Goal: Task Accomplishment & Management: Manage account settings

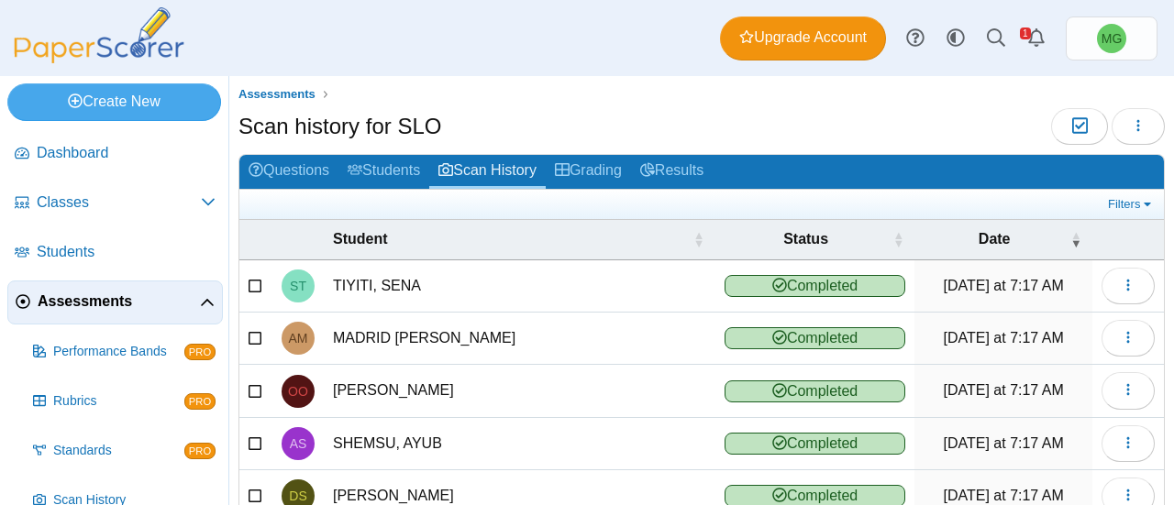
scroll to position [361, 0]
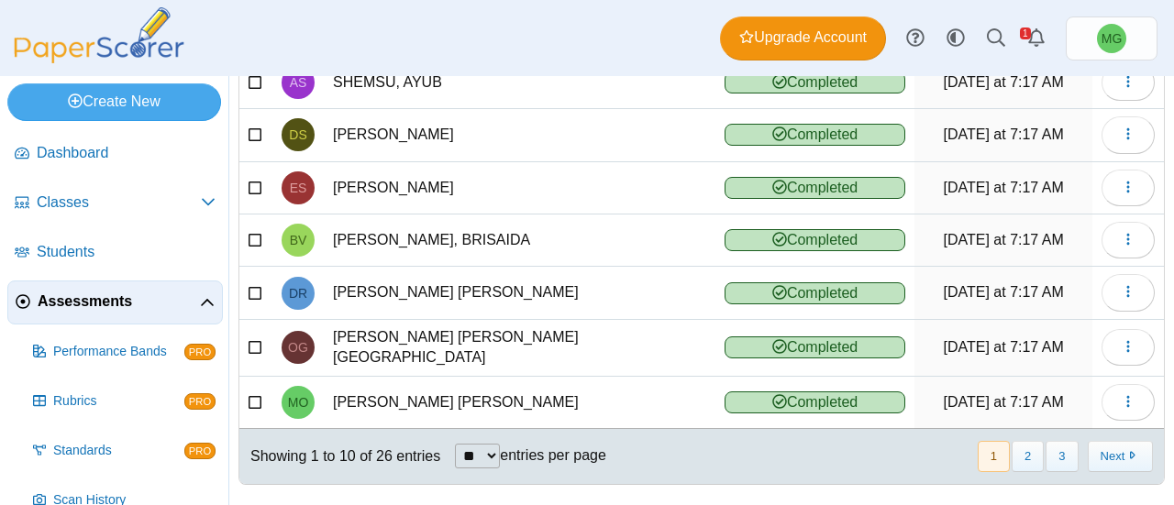
click at [476, 444] on select "** ** ** ***" at bounding box center [477, 456] width 45 height 25
select select "**"
click at [455, 444] on select "** ** ** ***" at bounding box center [477, 456] width 45 height 25
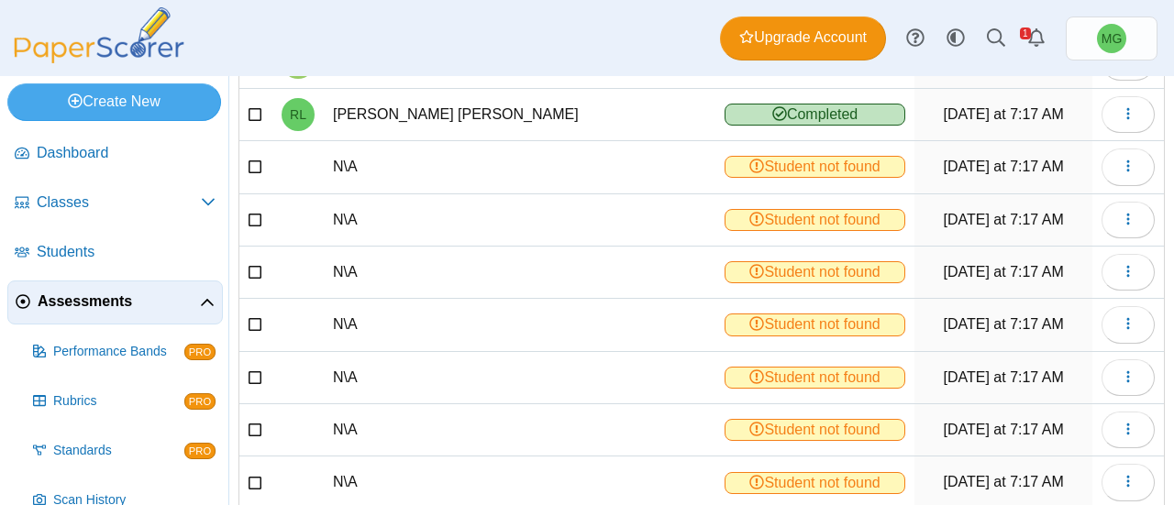
scroll to position [808, 0]
click at [1121, 158] on icon "button" at bounding box center [1128, 165] width 15 height 15
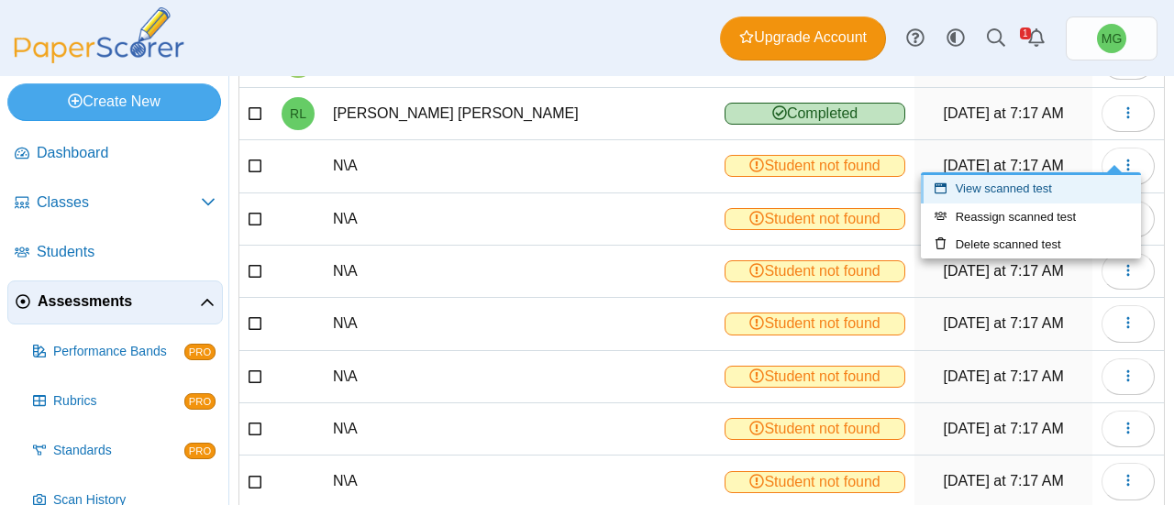
click at [1033, 183] on link "View scanned test" at bounding box center [1031, 189] width 220 height 28
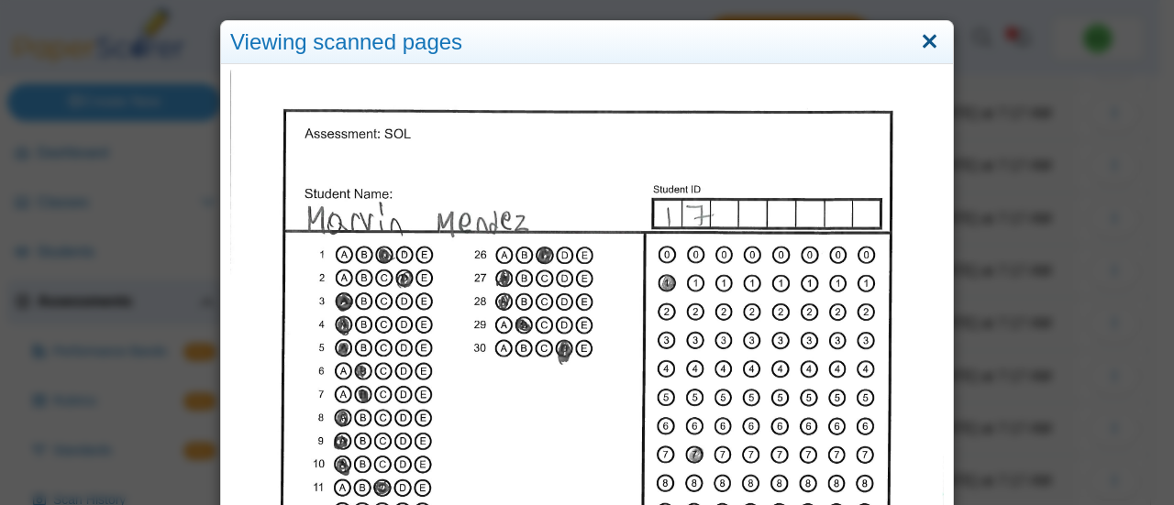
click at [927, 36] on link "Close" at bounding box center [929, 42] width 28 height 31
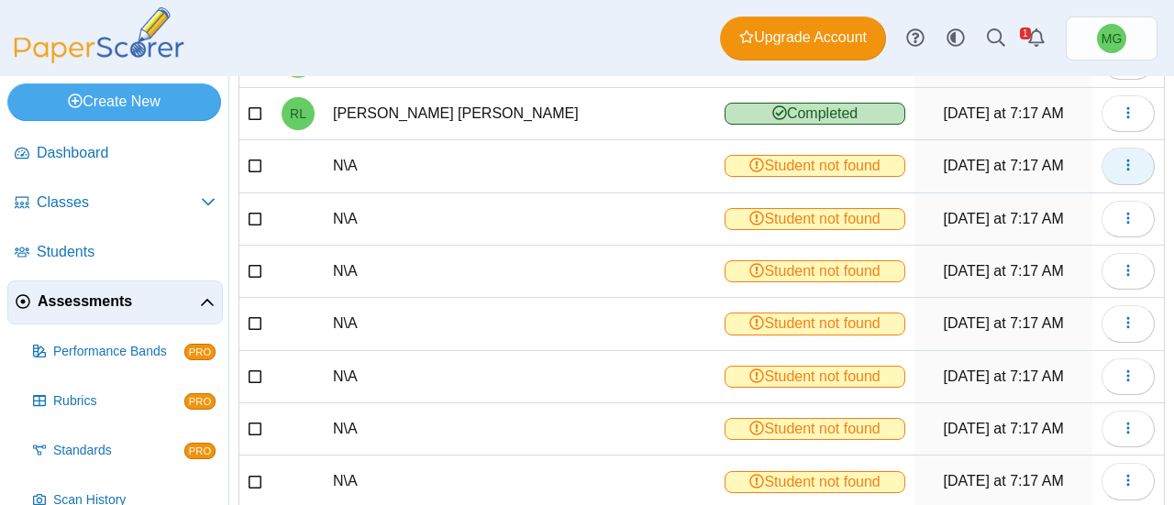
click at [1126, 160] on use "button" at bounding box center [1127, 166] width 3 height 12
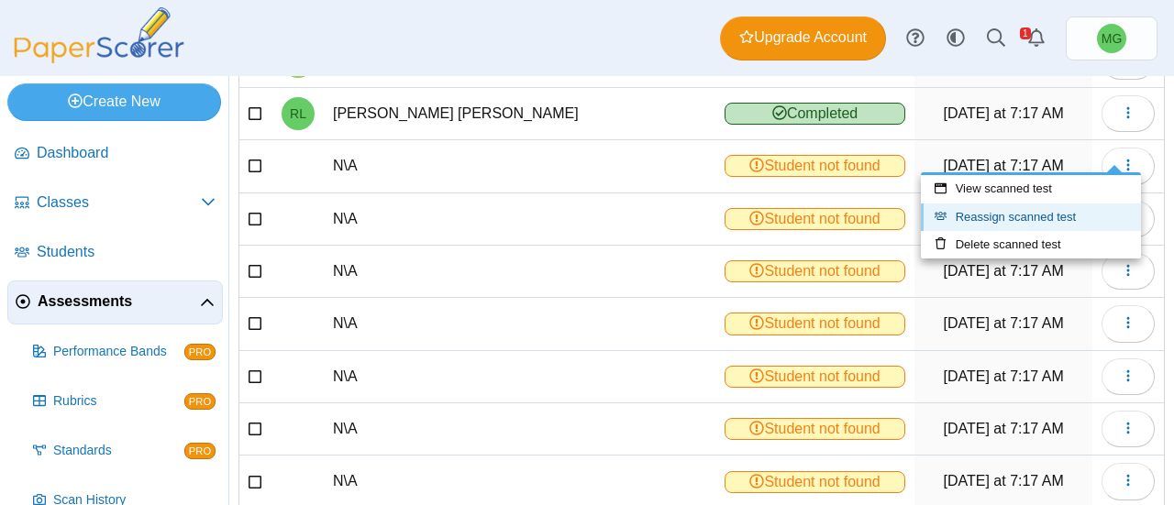
click at [1010, 217] on link "Reassign scanned test" at bounding box center [1031, 218] width 220 height 28
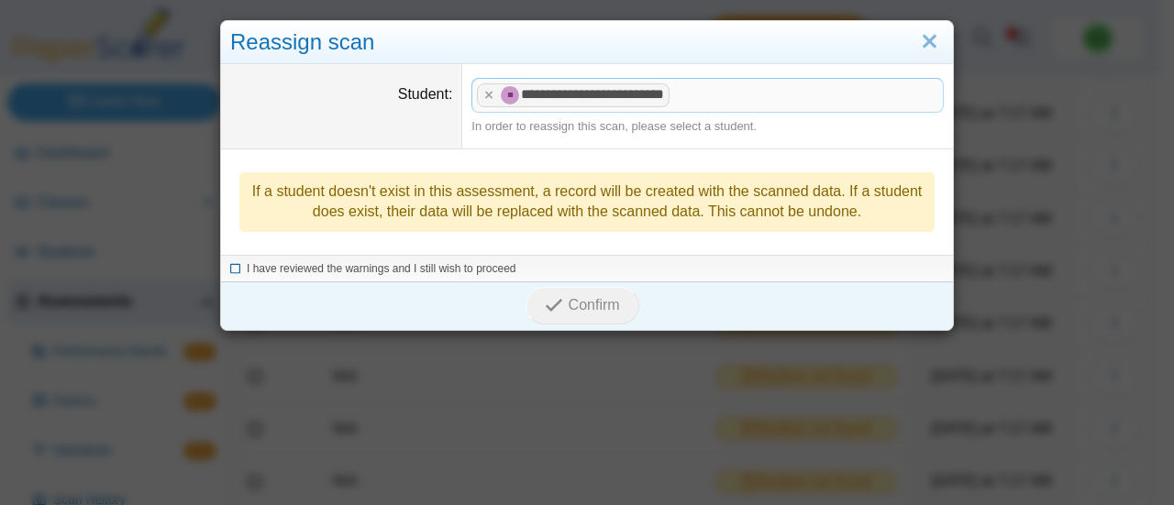
click at [230, 269] on icon at bounding box center [235, 266] width 11 height 10
click at [562, 287] on button "Confirm" at bounding box center [582, 305] width 113 height 37
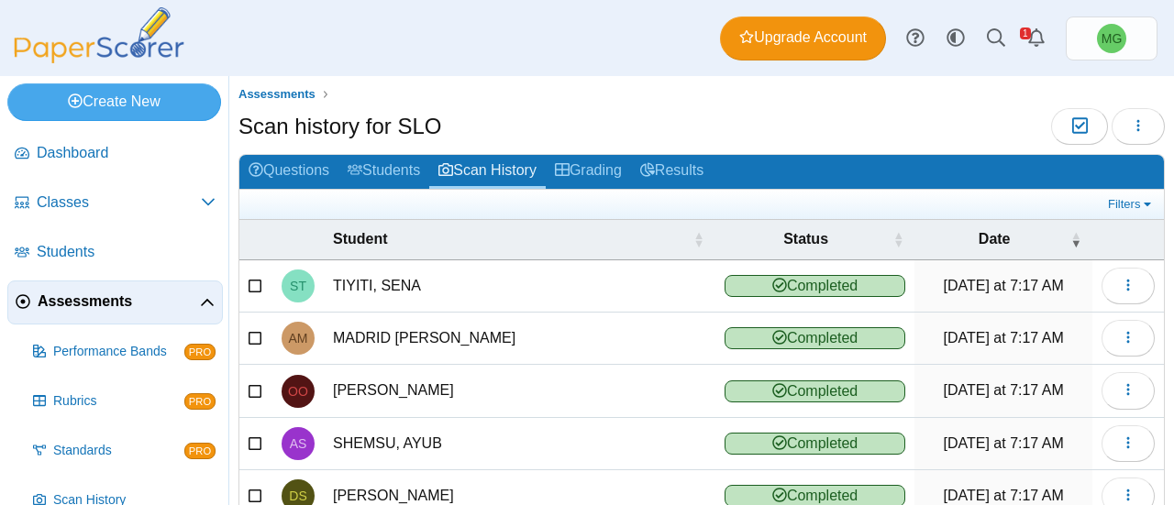
scroll to position [361, 0]
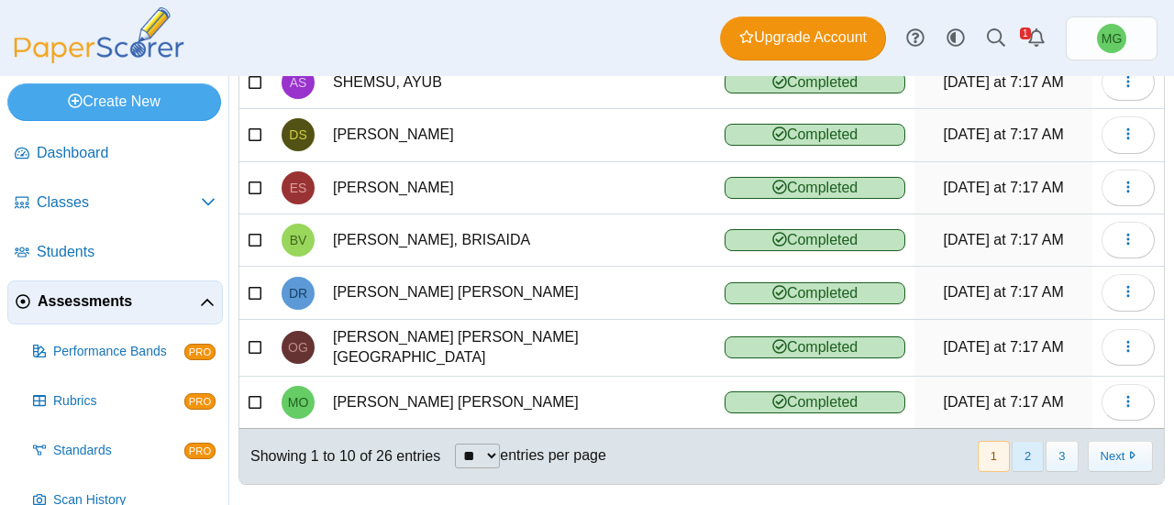
click at [1015, 445] on button "2" at bounding box center [1028, 456] width 32 height 30
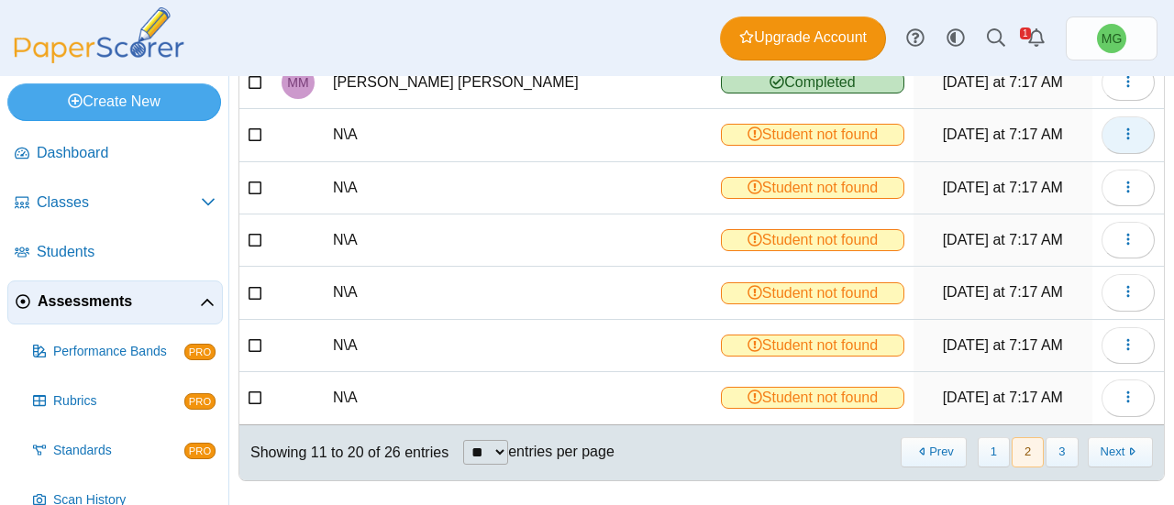
click at [1121, 127] on icon "button" at bounding box center [1128, 134] width 15 height 15
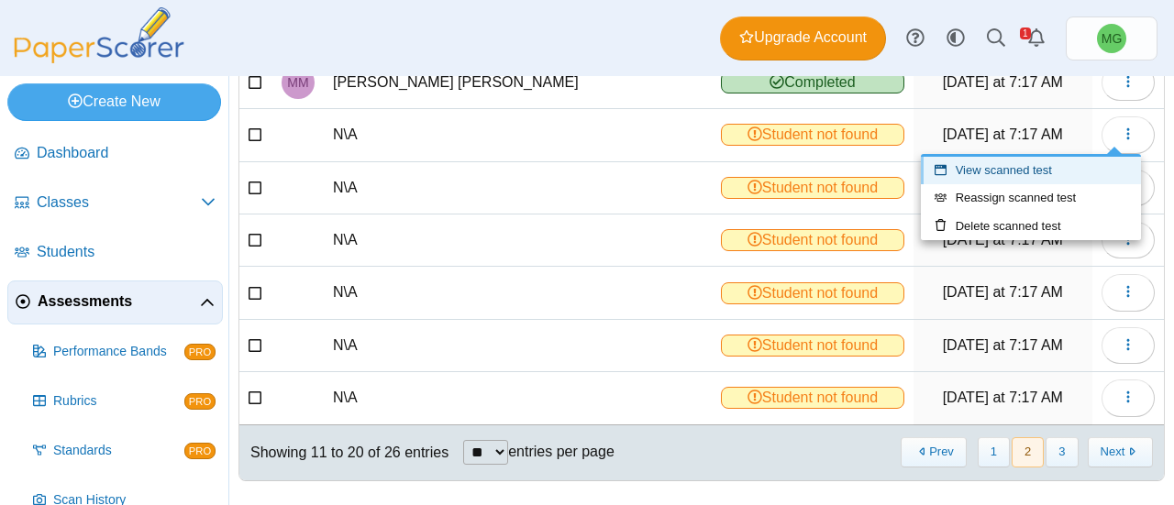
click at [1004, 164] on link "View scanned test" at bounding box center [1031, 171] width 220 height 28
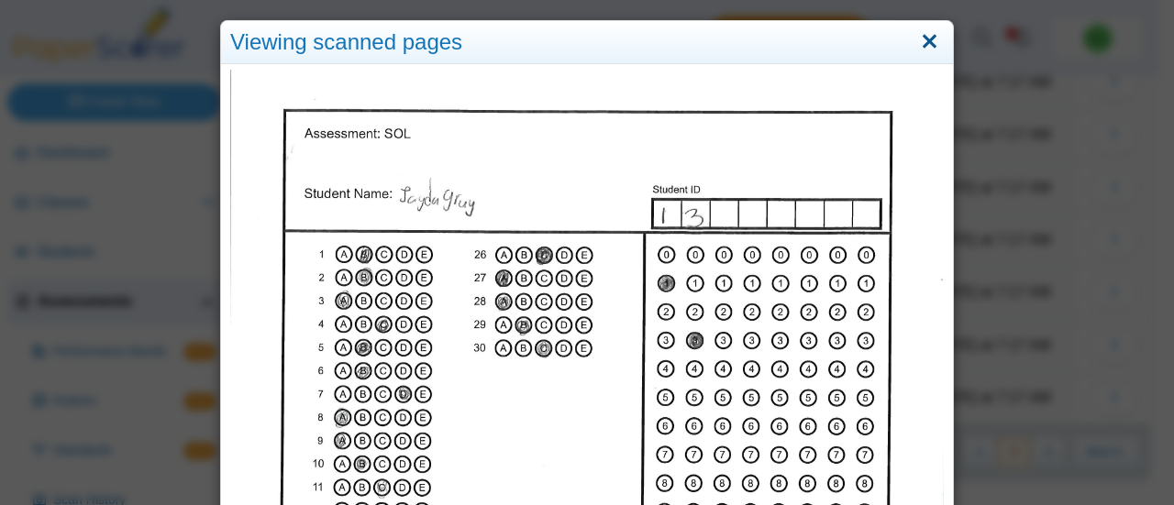
click at [917, 39] on link "Close" at bounding box center [929, 42] width 28 height 31
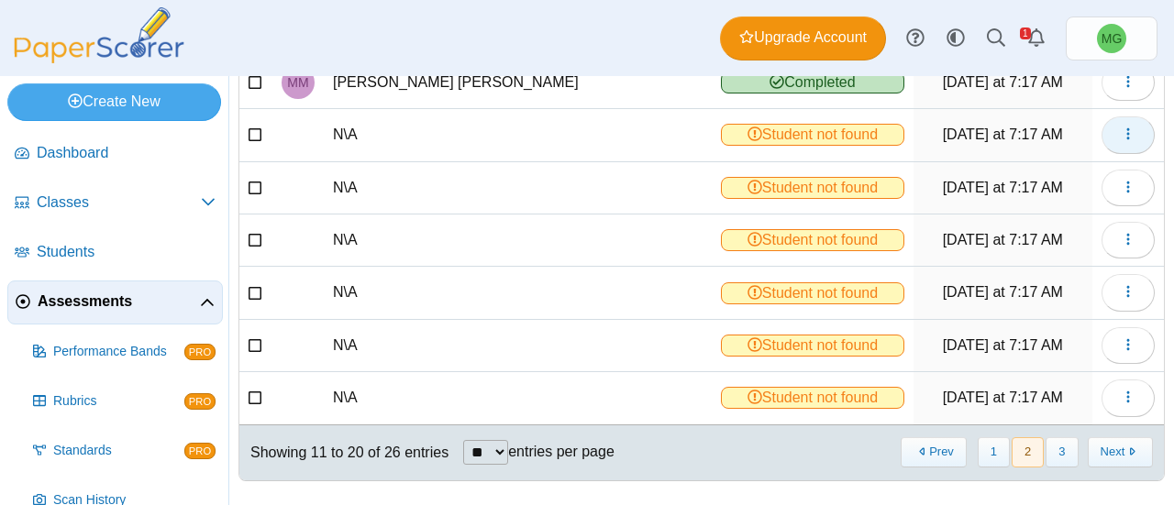
click at [1102, 124] on button "button" at bounding box center [1128, 134] width 53 height 37
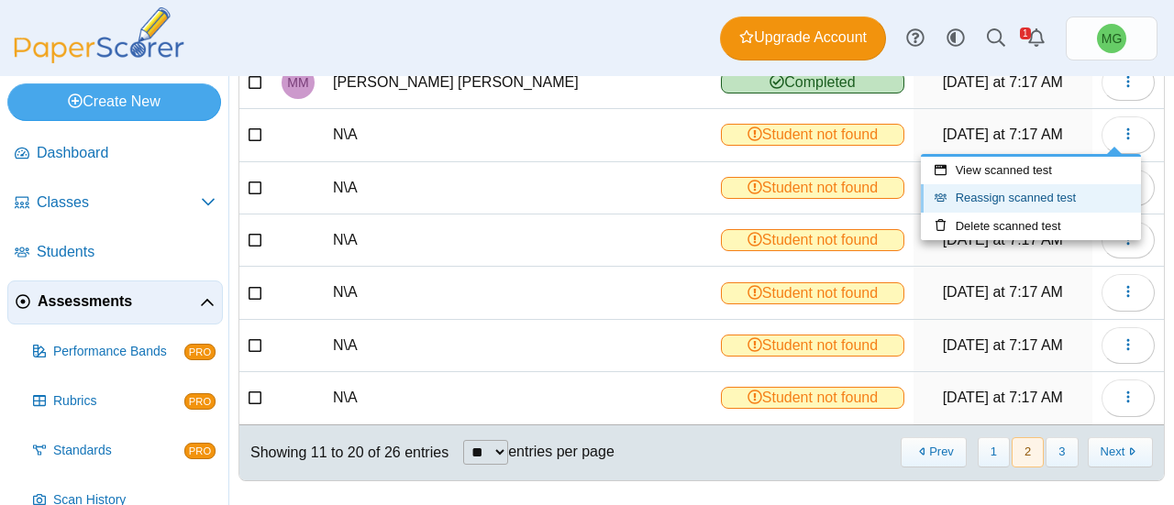
click at [996, 189] on link "Reassign scanned test" at bounding box center [1031, 198] width 220 height 28
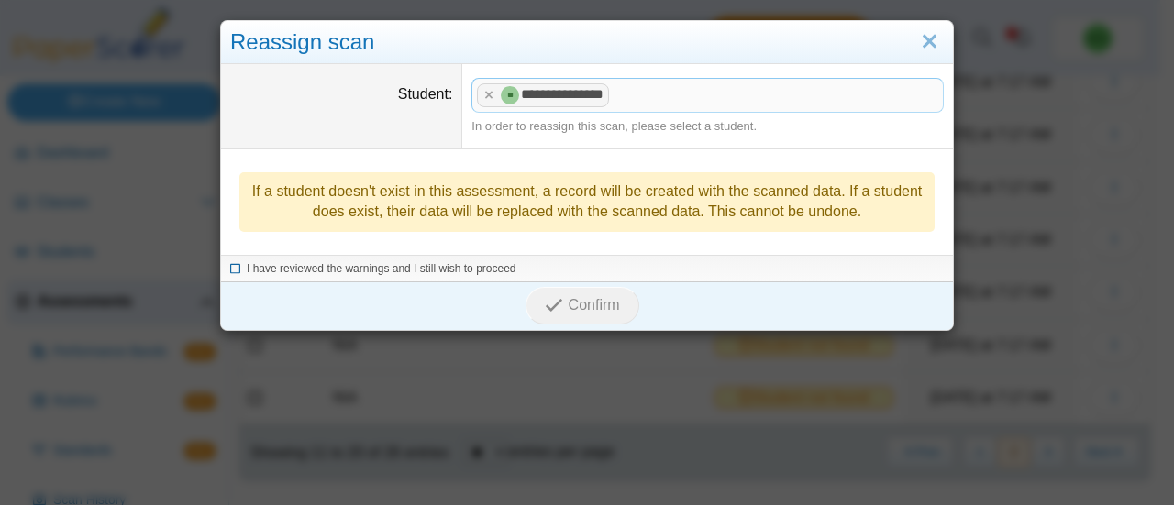
click at [230, 265] on icon at bounding box center [235, 266] width 11 height 10
click at [589, 297] on span "Confirm" at bounding box center [594, 305] width 51 height 16
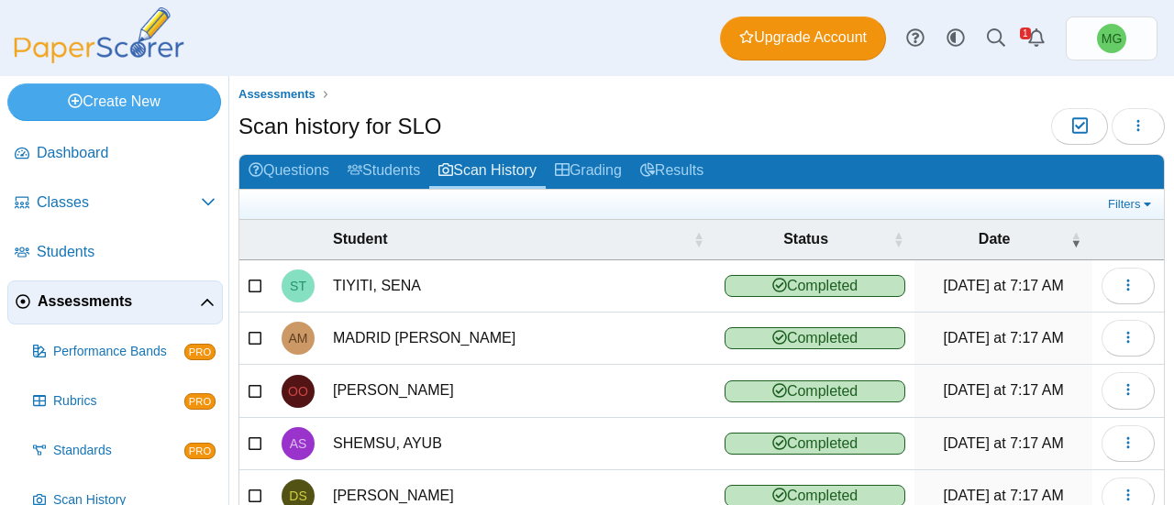
scroll to position [361, 0]
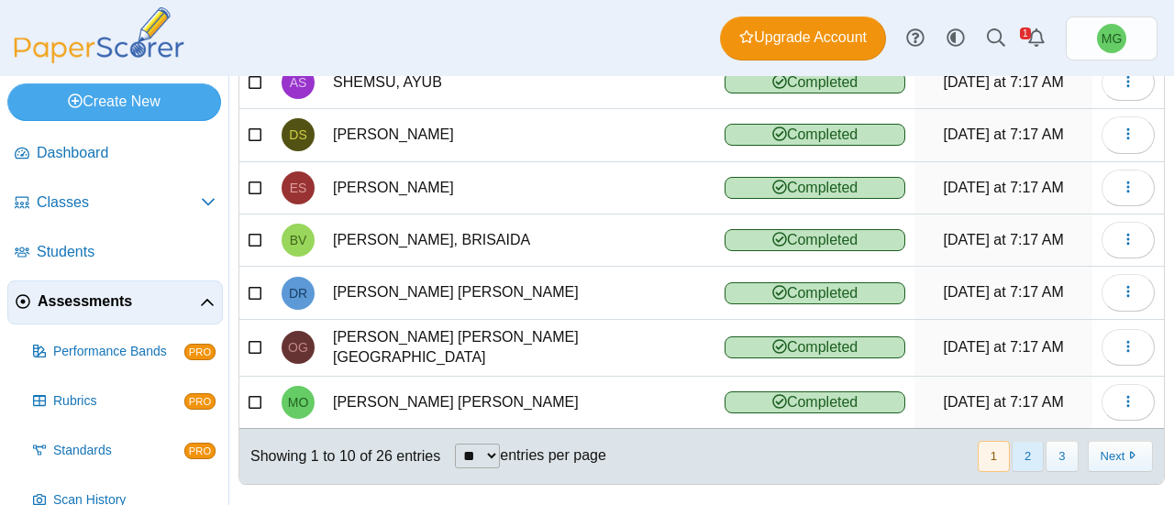
click at [1016, 452] on button "2" at bounding box center [1028, 456] width 32 height 30
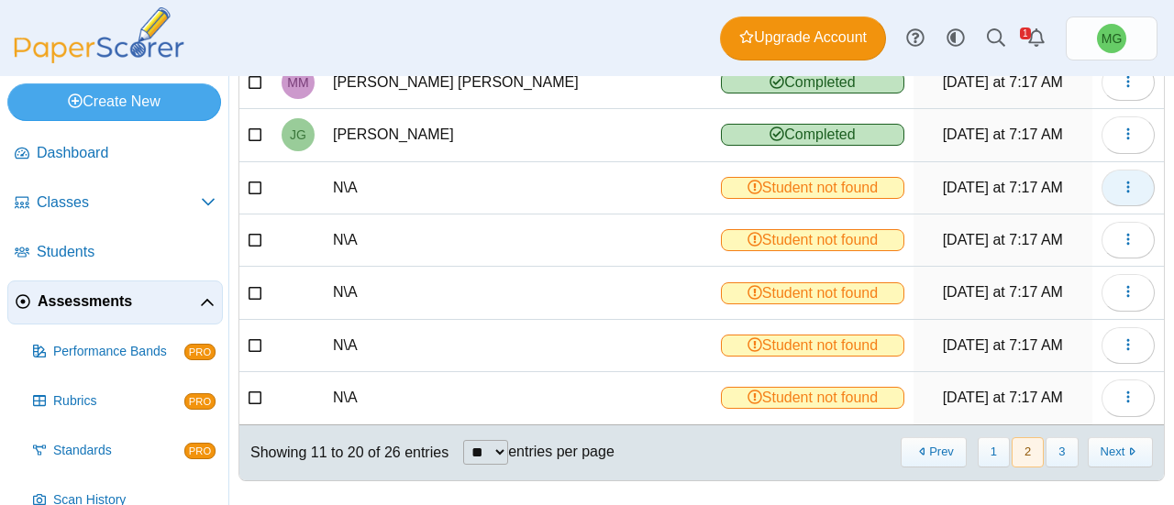
click at [1121, 180] on icon "button" at bounding box center [1128, 187] width 15 height 15
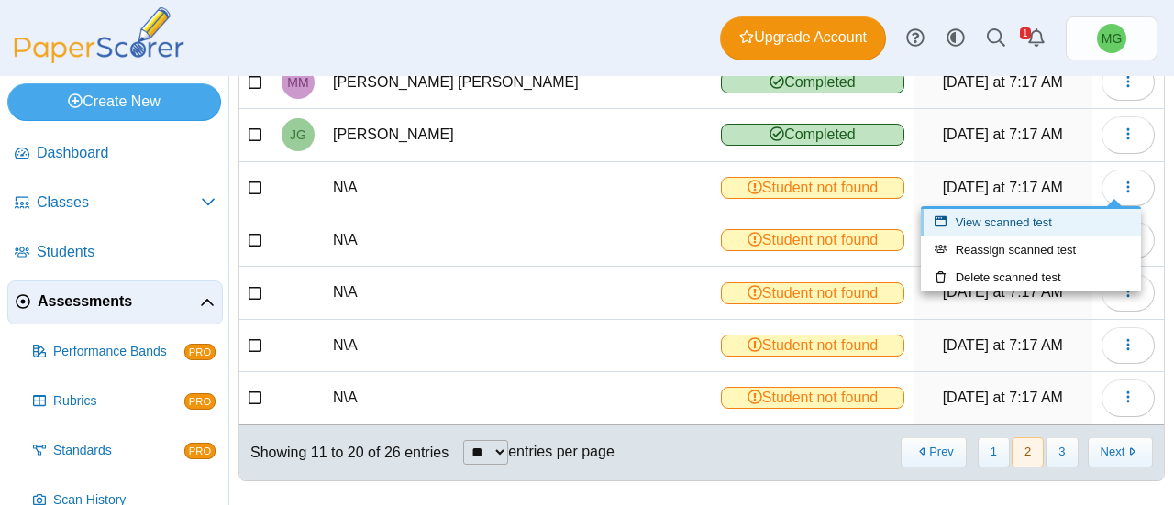
click at [1015, 219] on link "View scanned test" at bounding box center [1031, 223] width 220 height 28
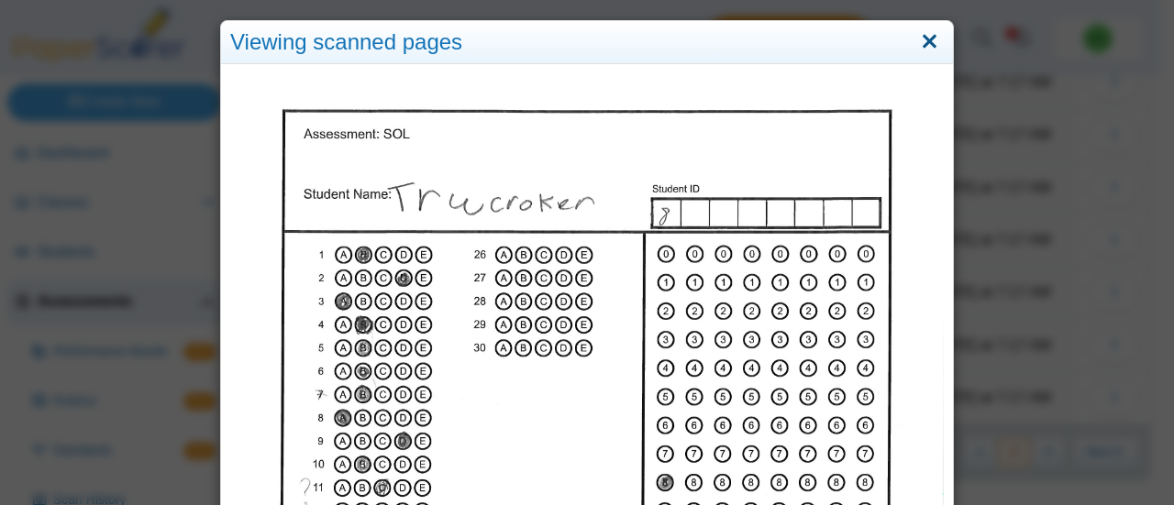
click at [921, 49] on link "Close" at bounding box center [929, 42] width 28 height 31
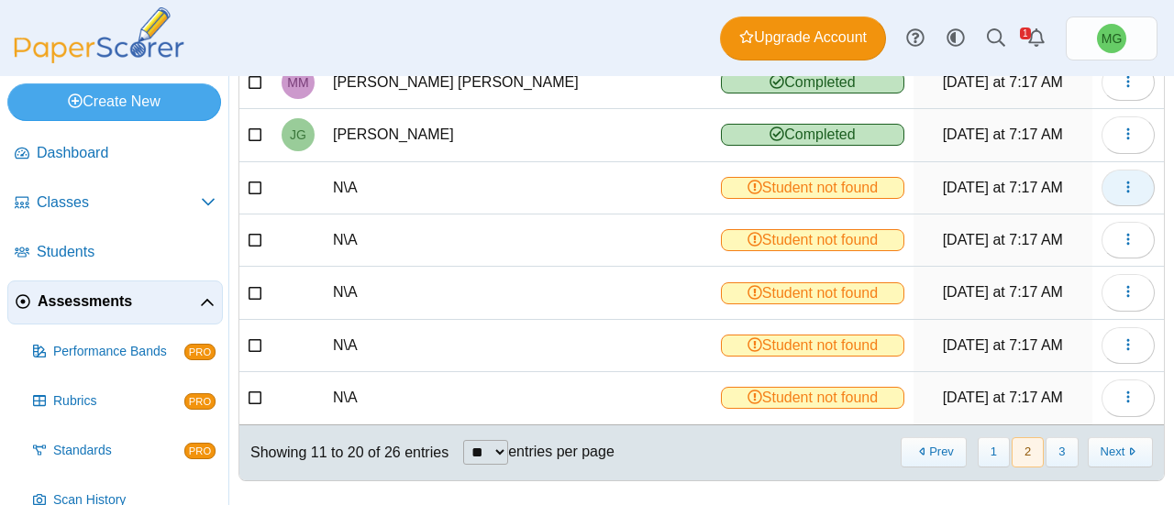
click at [1121, 180] on icon "button" at bounding box center [1128, 187] width 15 height 15
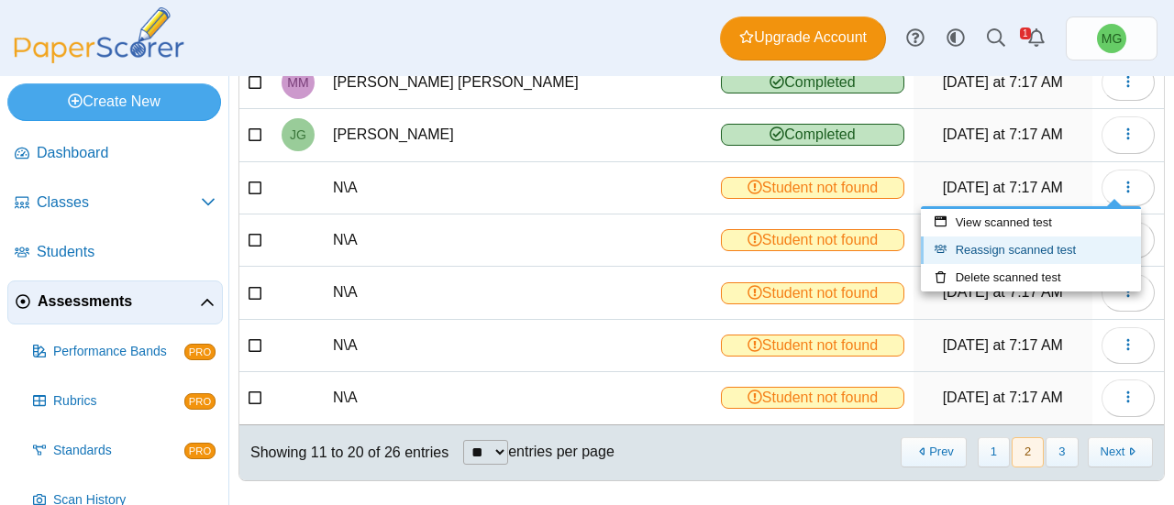
click at [1005, 238] on link "Reassign scanned test" at bounding box center [1031, 251] width 220 height 28
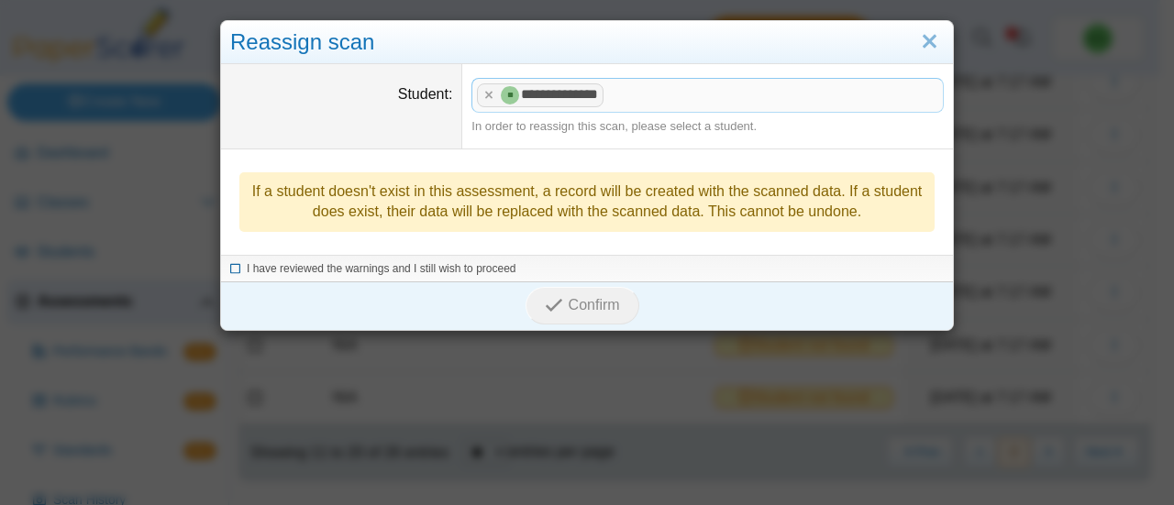
click at [312, 262] on span "I have reviewed the warnings and I still wish to proceed" at bounding box center [382, 268] width 270 height 13
click at [578, 308] on span "Confirm" at bounding box center [594, 305] width 51 height 16
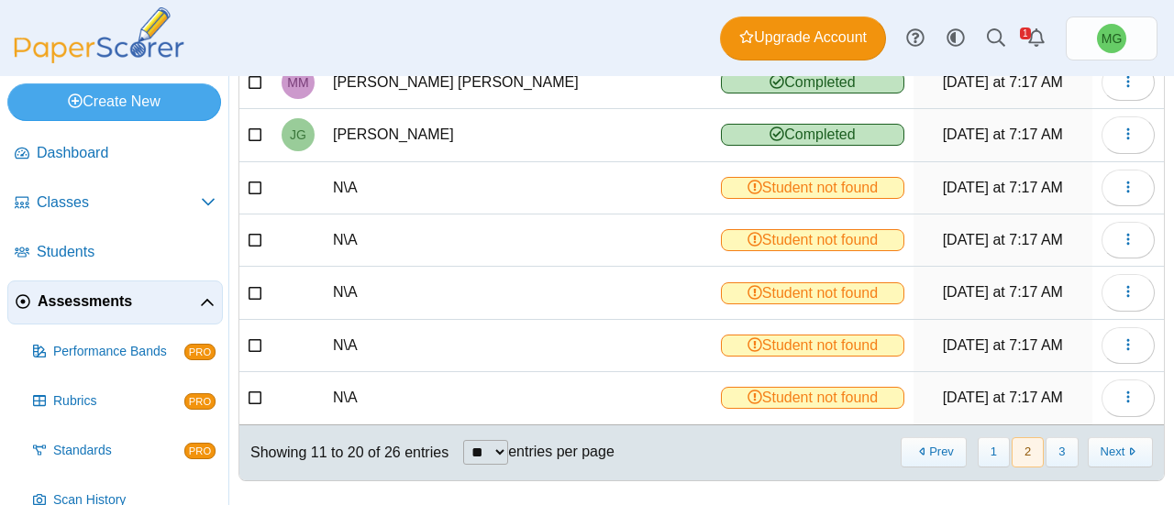
scroll to position [170, 0]
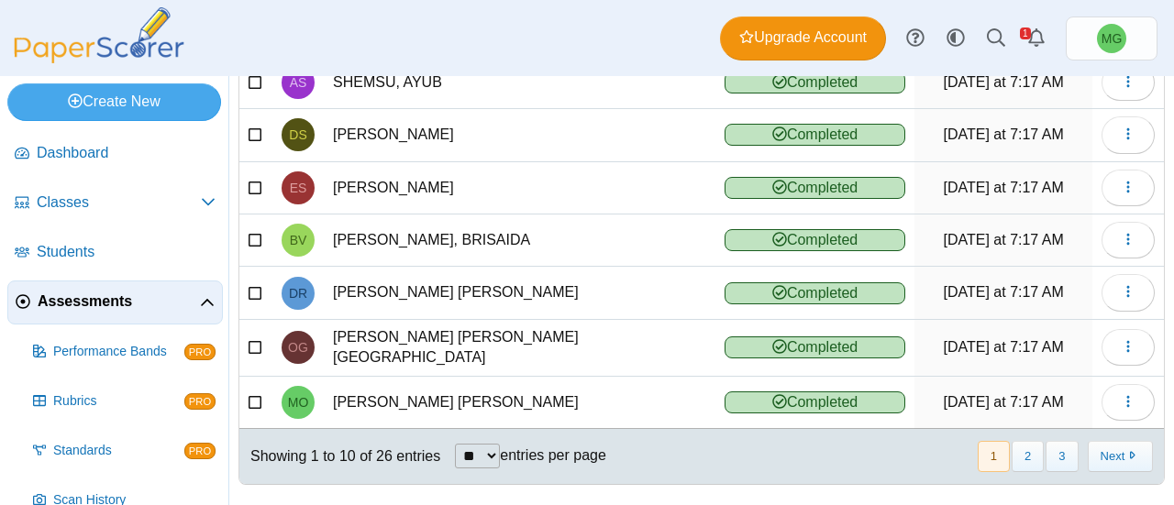
scroll to position [361, 0]
